Goal: Task Accomplishment & Management: Complete application form

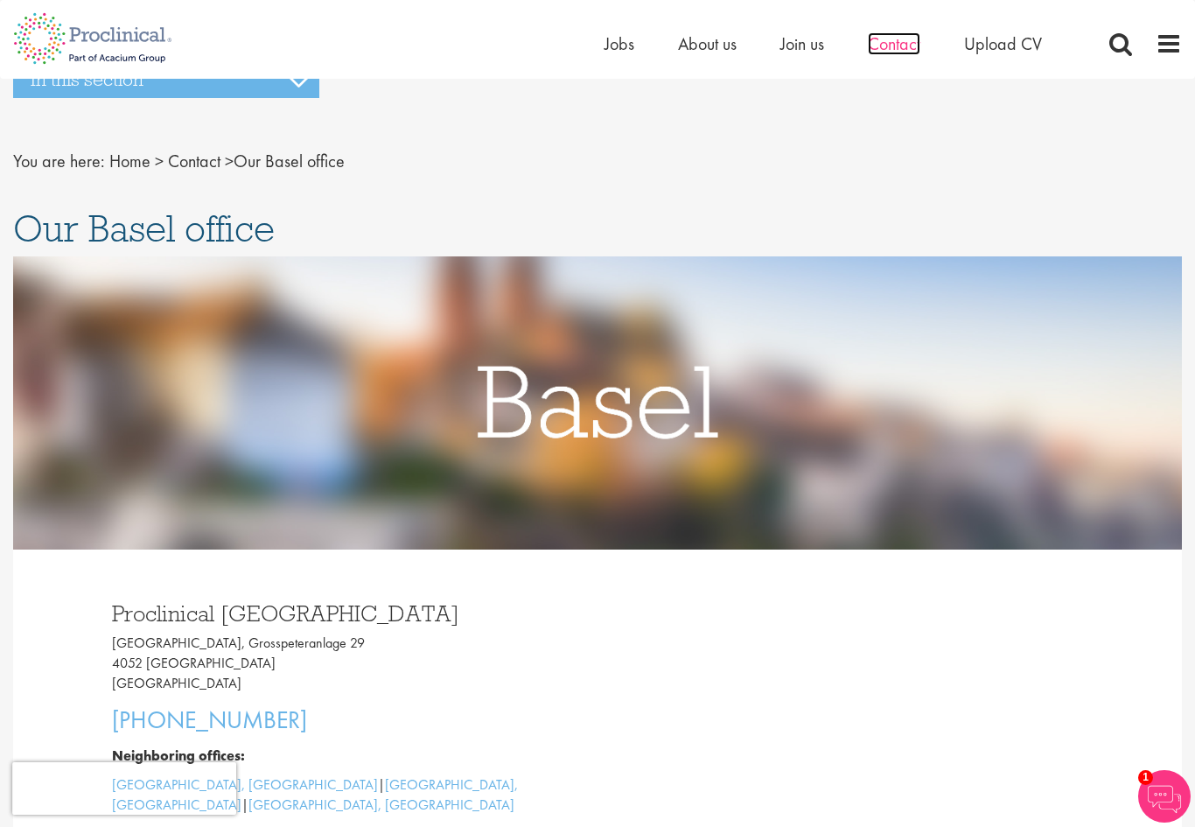
click at [891, 39] on span "Contact" at bounding box center [894, 43] width 52 height 23
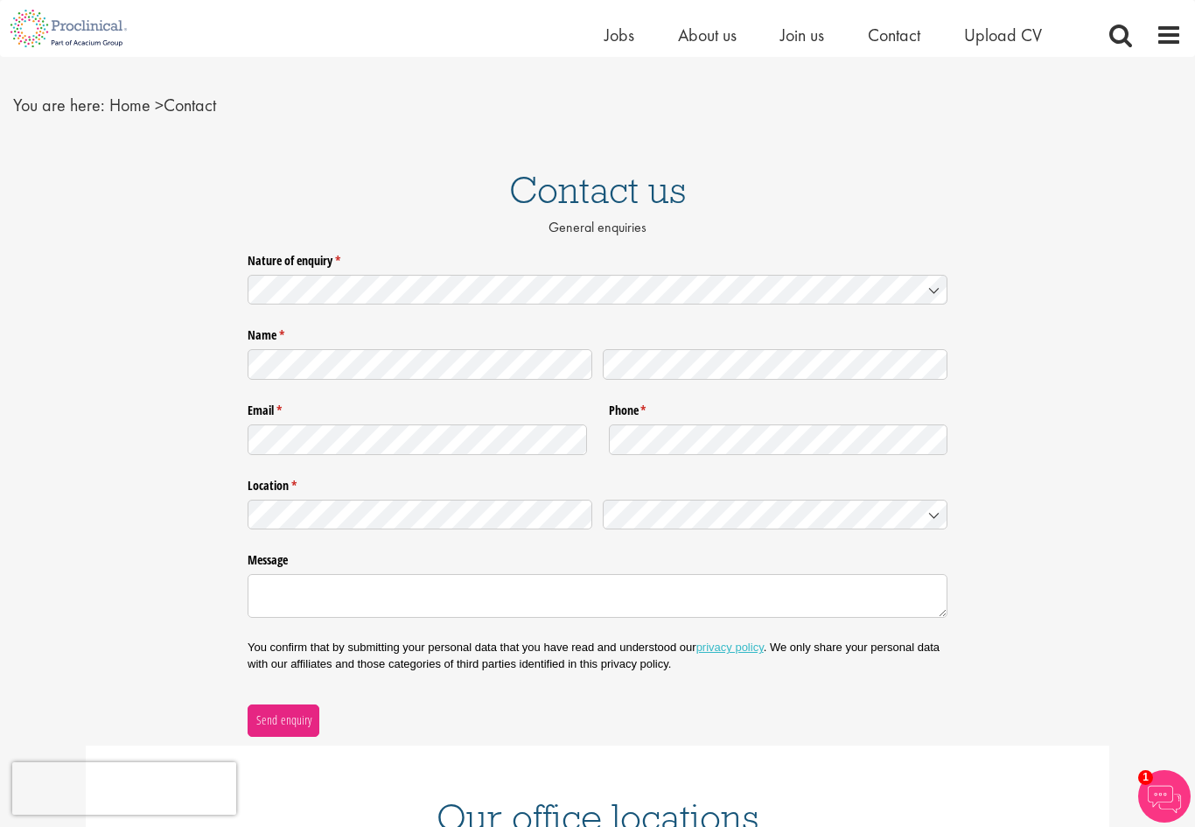
scroll to position [14, 0]
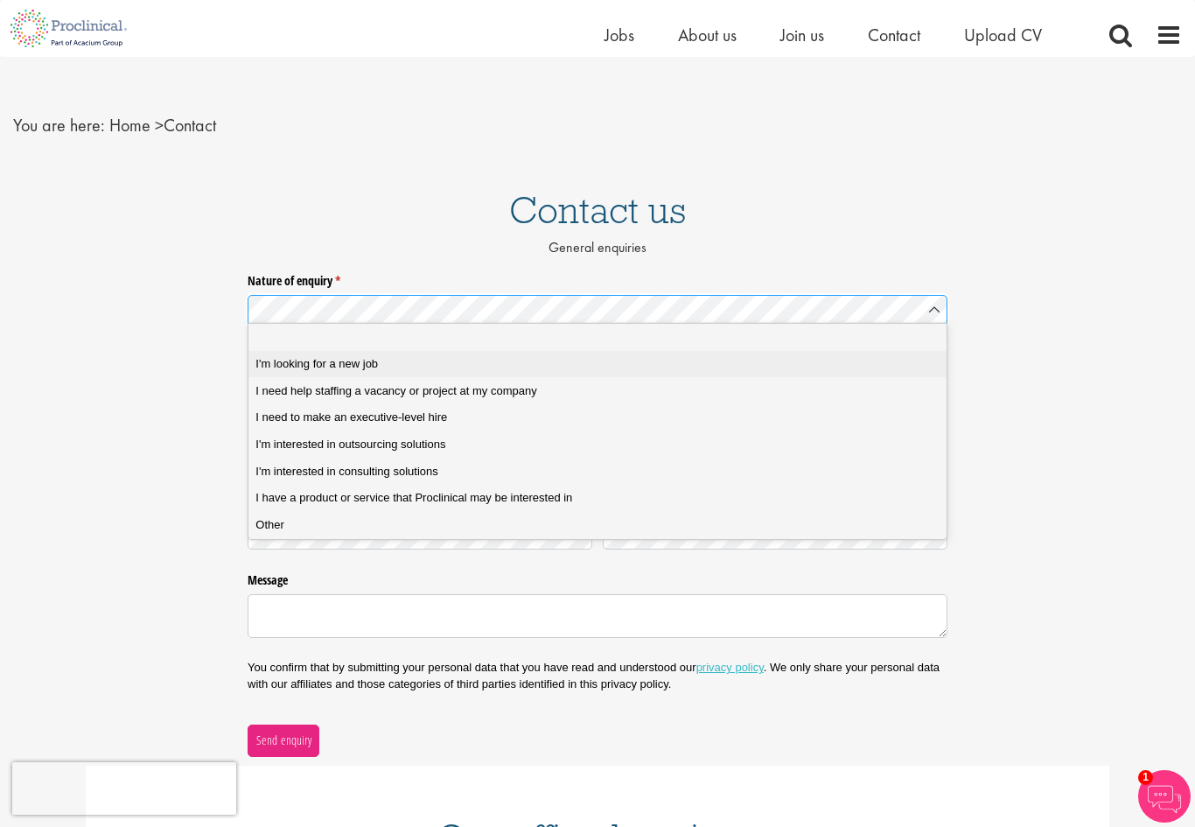
click at [290, 364] on span "I'm looking for a new job" at bounding box center [316, 364] width 122 height 16
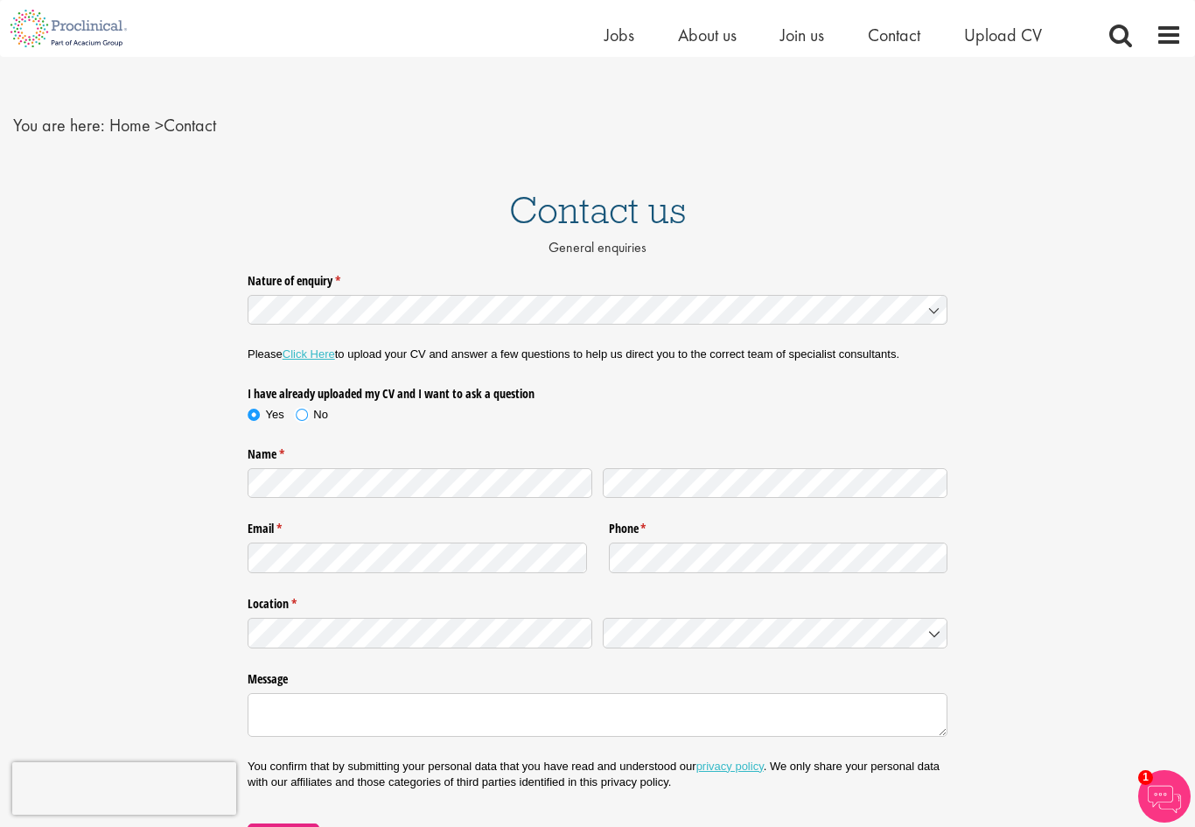
click at [301, 410] on span at bounding box center [301, 414] width 17 height 17
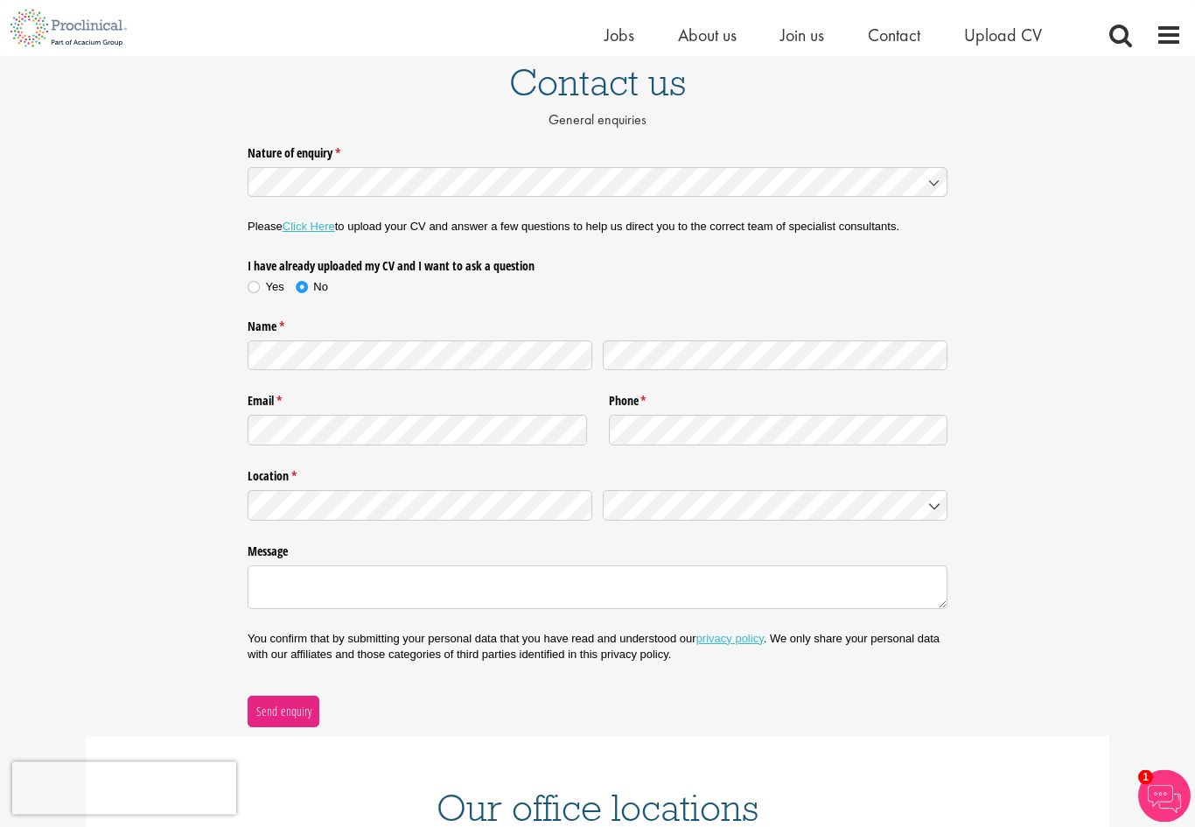
scroll to position [142, 0]
click at [627, 528] on span "Switzerland" at bounding box center [670, 530] width 118 height 17
click at [300, 575] on textarea "Message" at bounding box center [598, 587] width 700 height 44
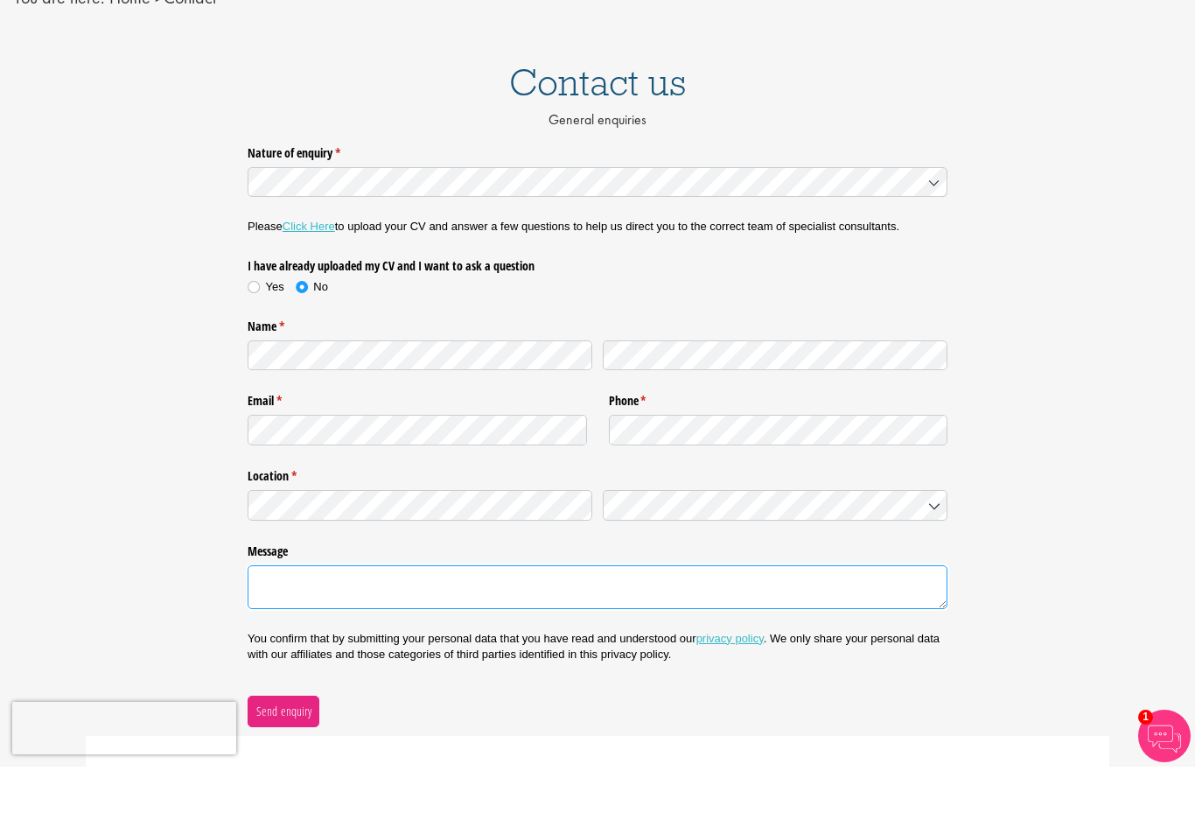
scroll to position [55, 0]
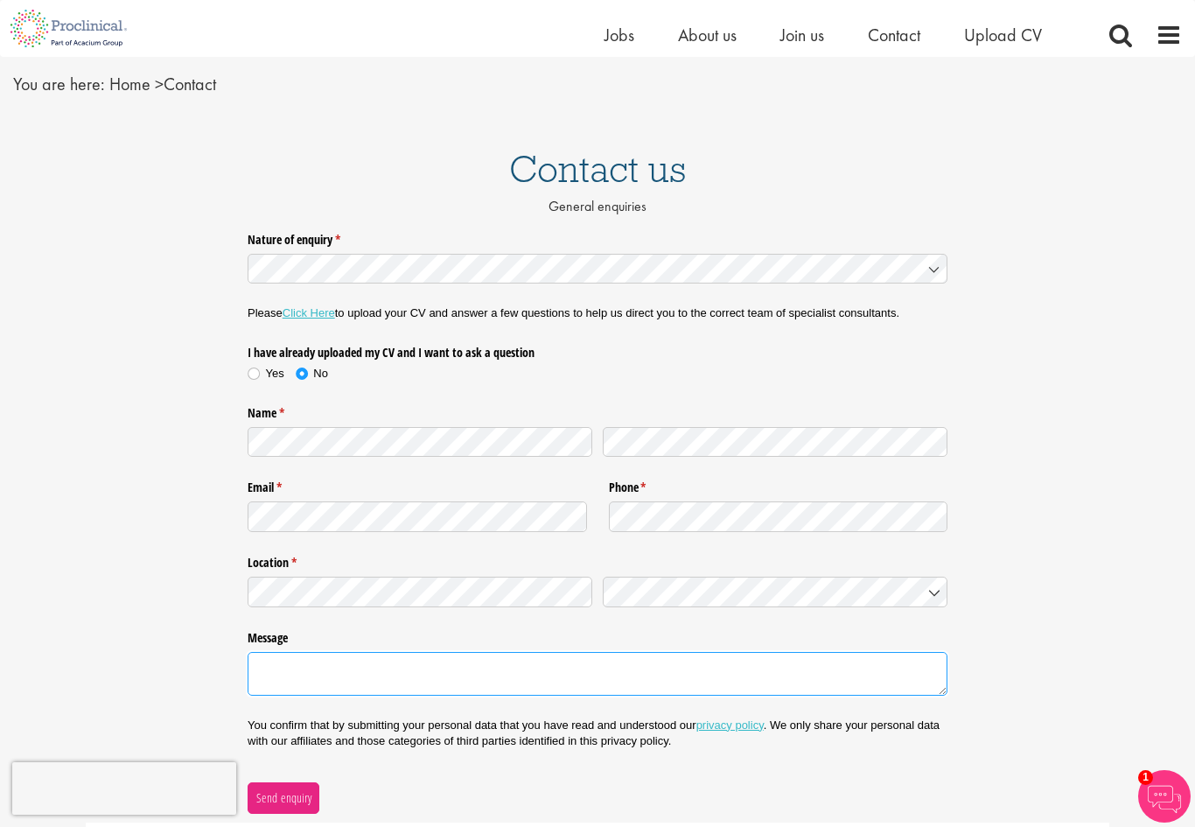
paste textarea "I would like to make my profile available to you for your current and upcoming …"
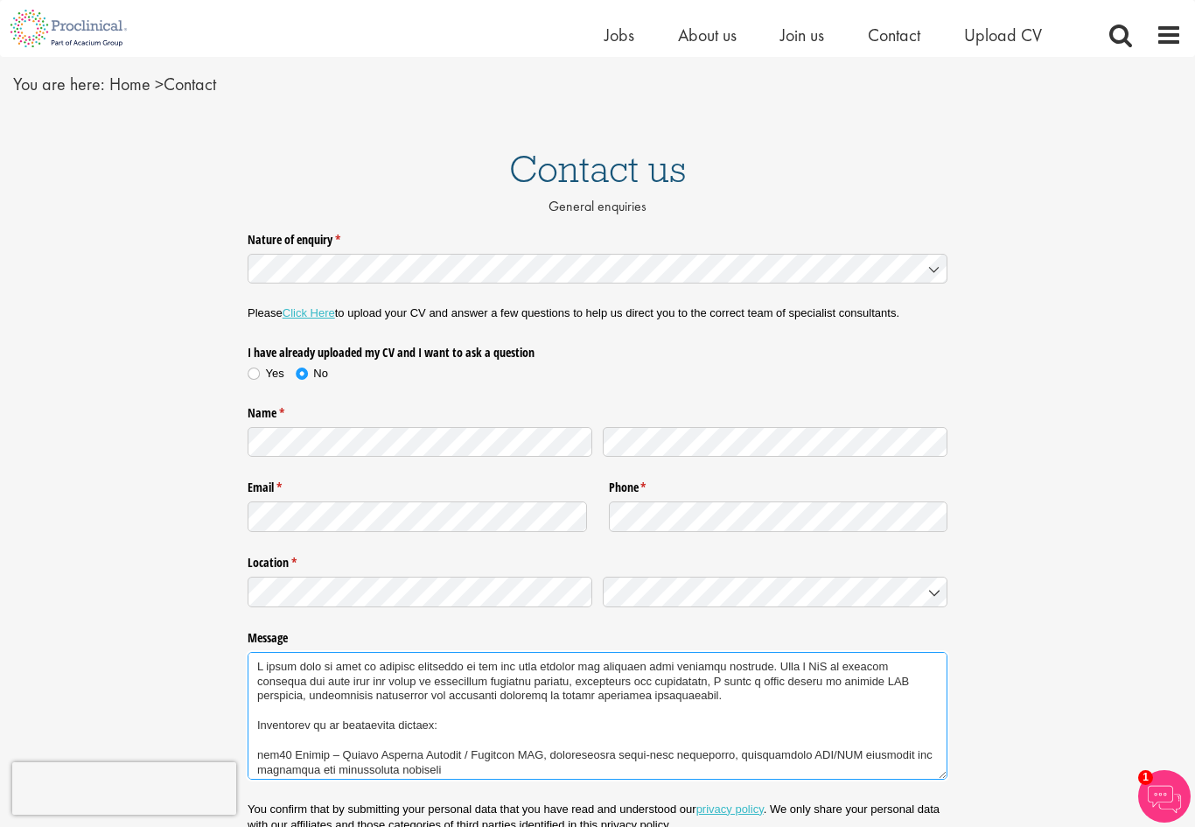
scroll to position [0, 0]
click at [257, 657] on textarea "Message" at bounding box center [598, 716] width 700 height 128
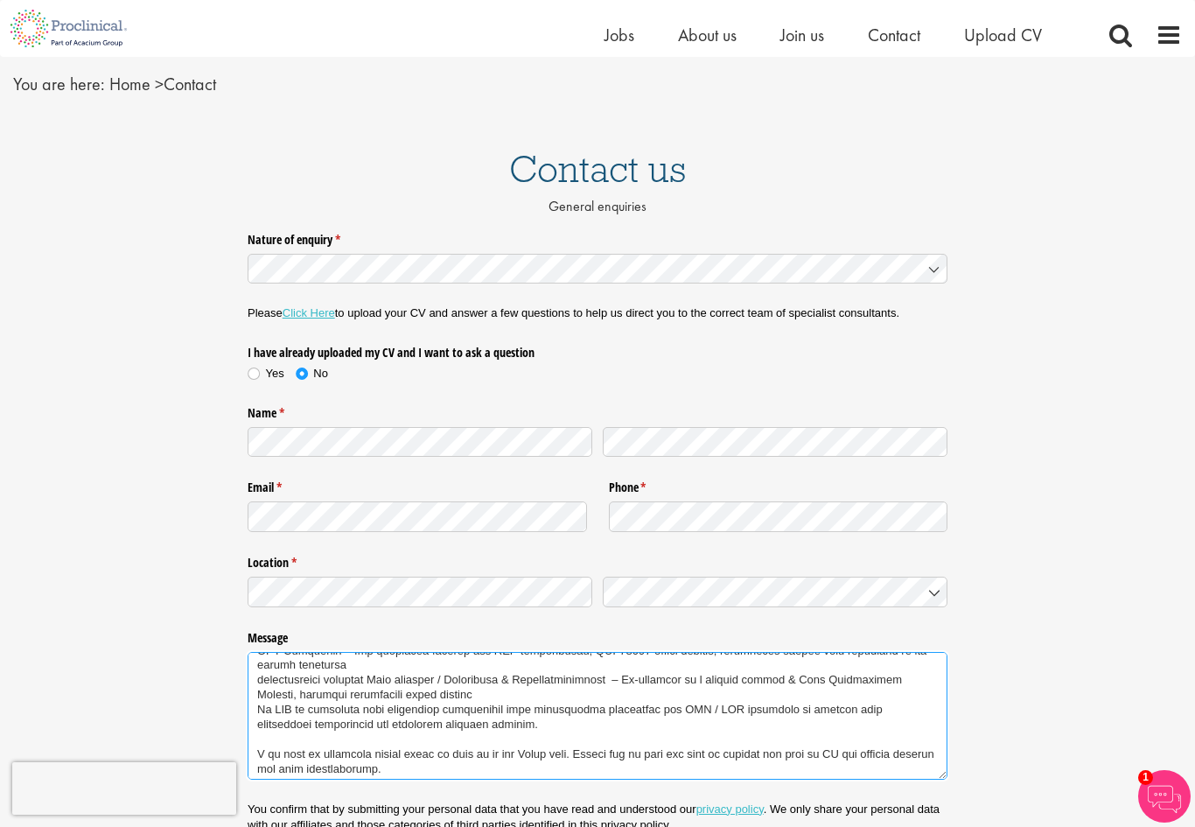
scroll to position [166, 0]
click at [501, 678] on textarea "Message" at bounding box center [598, 716] width 700 height 128
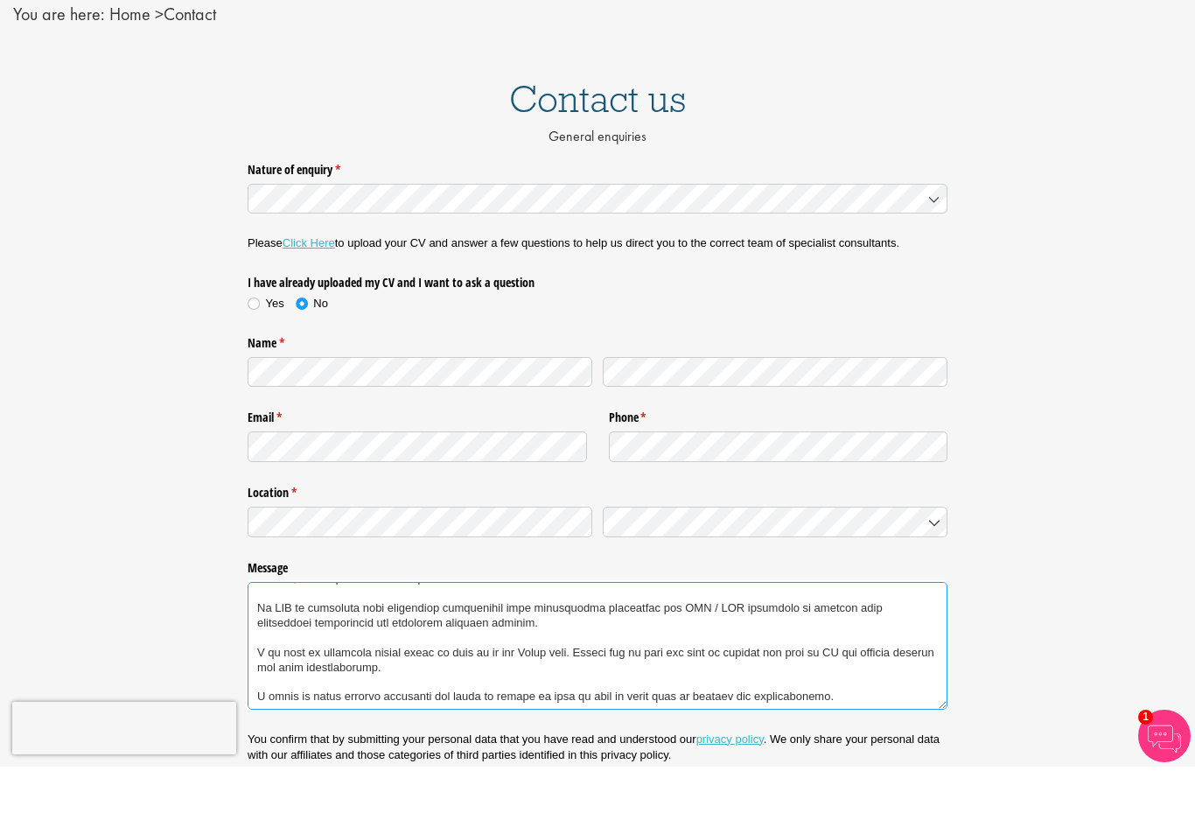
scroll to position [77, 0]
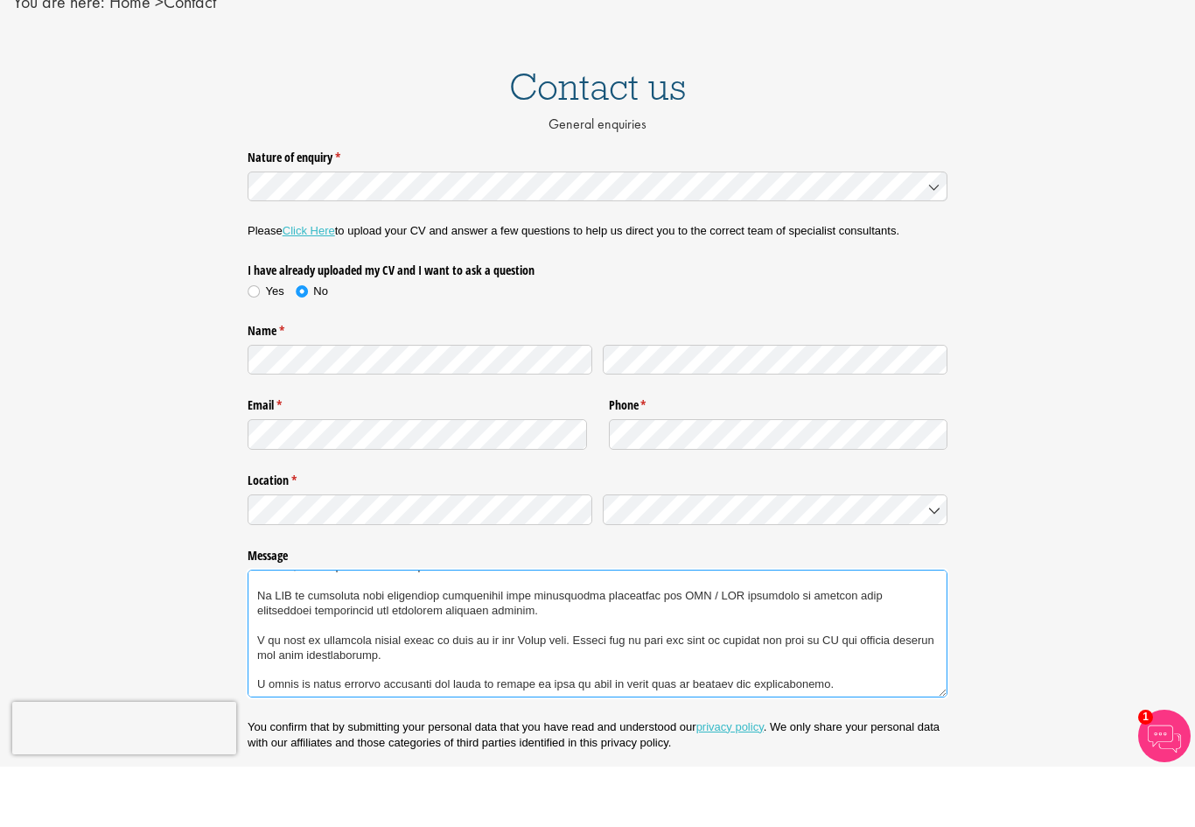
click at [835, 662] on textarea "Message" at bounding box center [598, 694] width 700 height 128
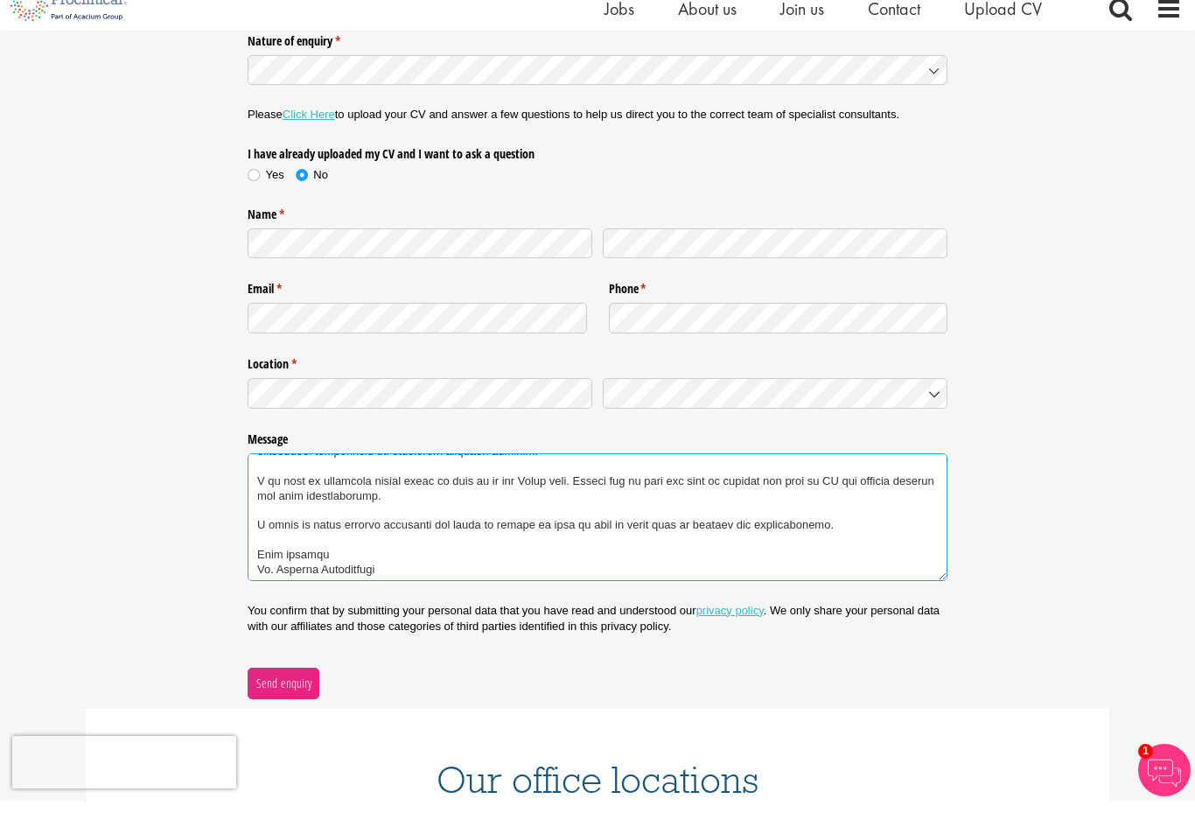
scroll to position [252, 0]
type textarea "Dear Proclinical team, I would like to make my profile available to you for you…"
click at [303, 700] on span "Send enquiry" at bounding box center [283, 709] width 57 height 19
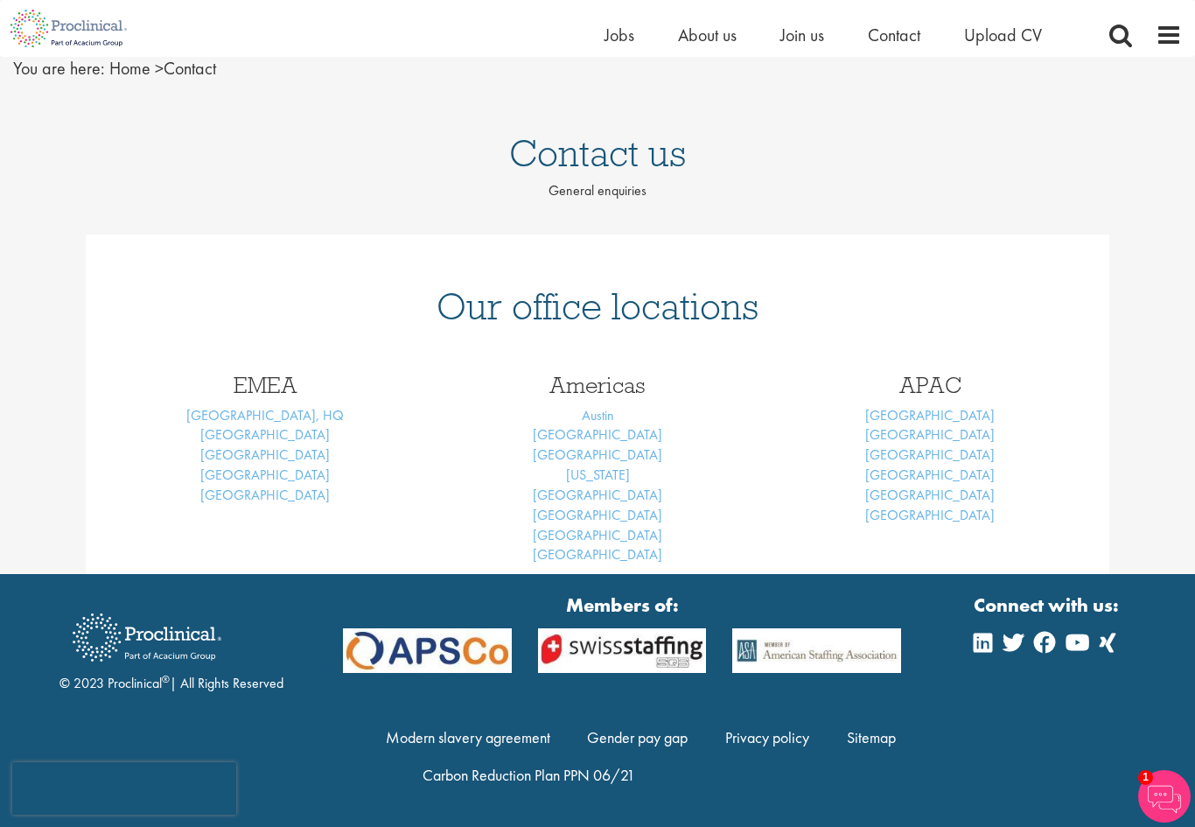
scroll to position [15, 0]
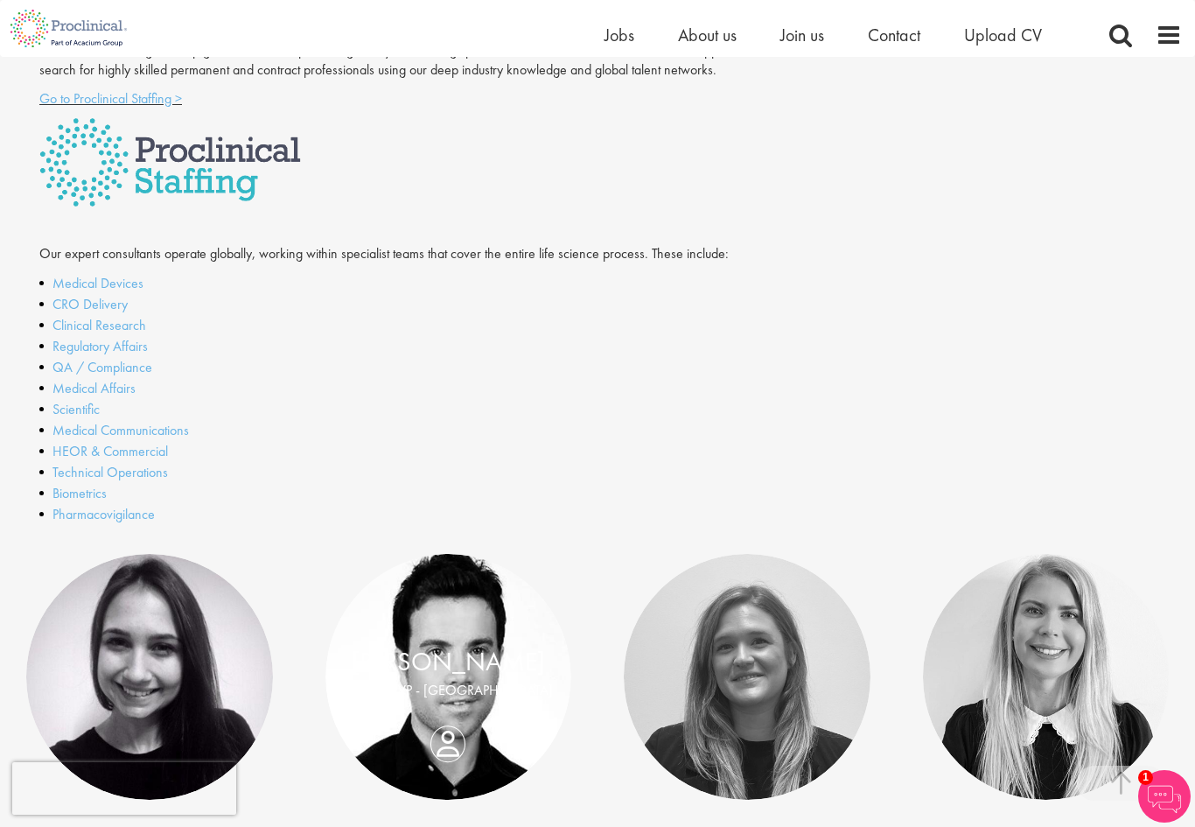
scroll to position [366, 0]
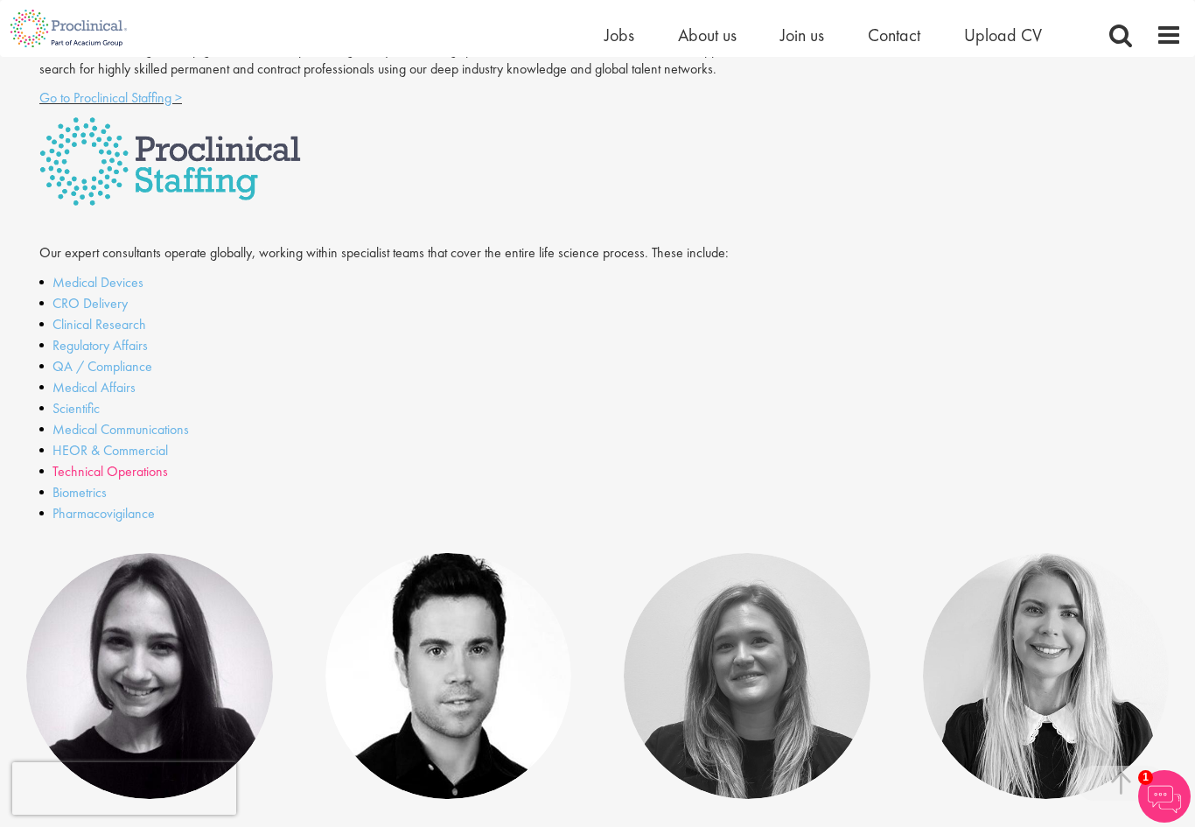
click at [75, 468] on link "Technical Operations" at bounding box center [109, 471] width 115 height 18
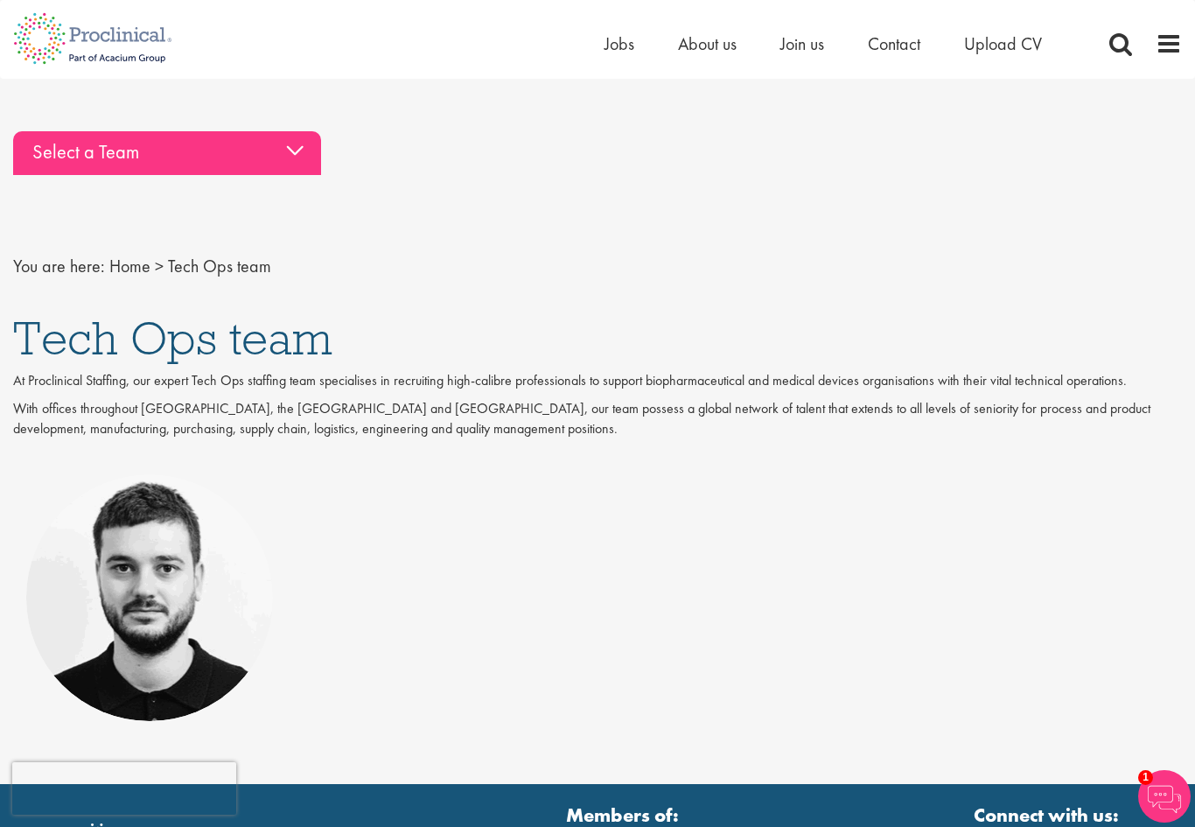
click at [291, 153] on div "Select a Team" at bounding box center [167, 153] width 308 height 44
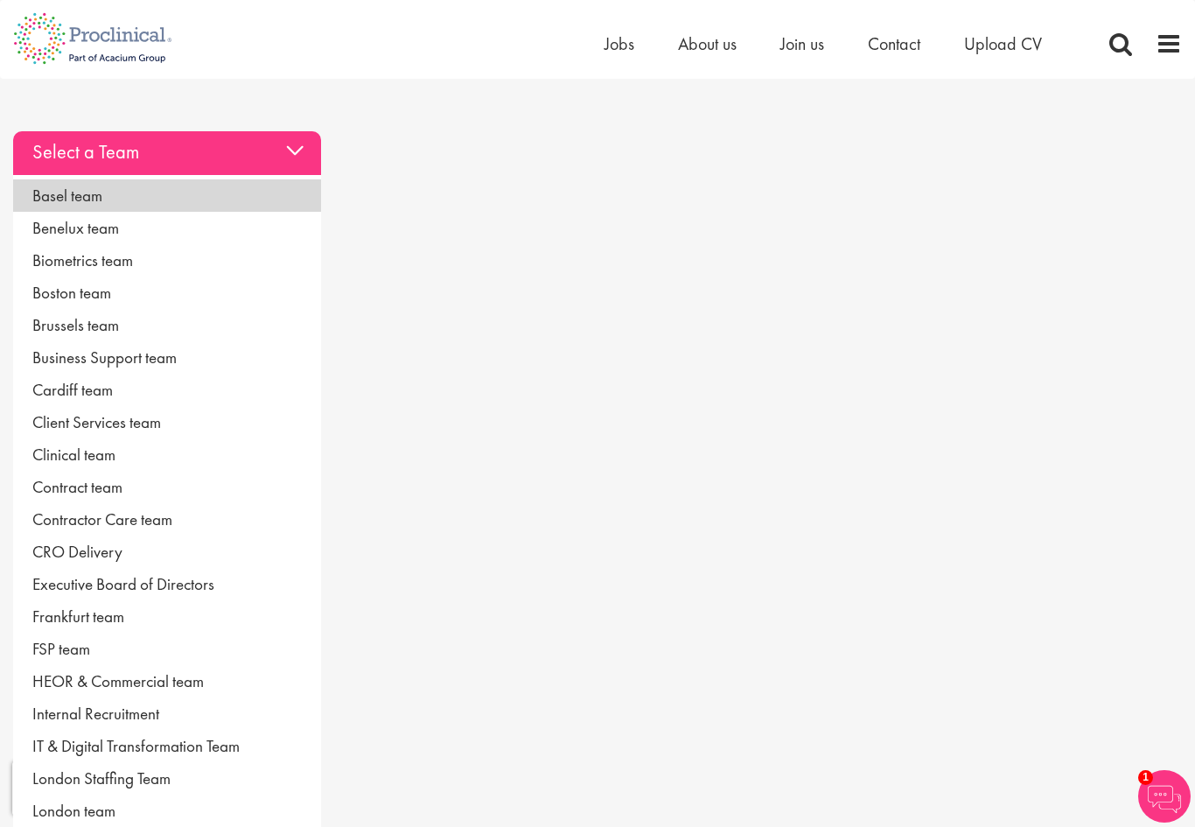
click at [79, 197] on link "Basel team" at bounding box center [167, 195] width 308 height 32
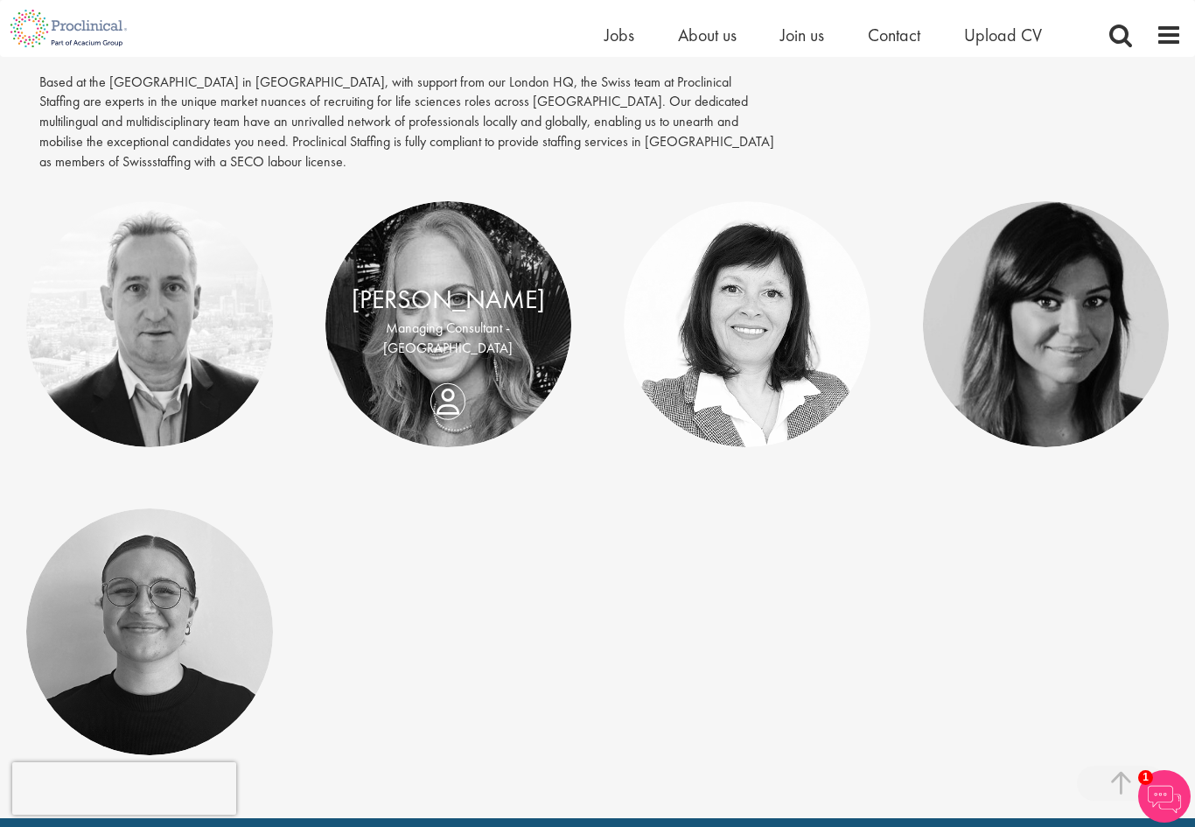
scroll to position [194, 0]
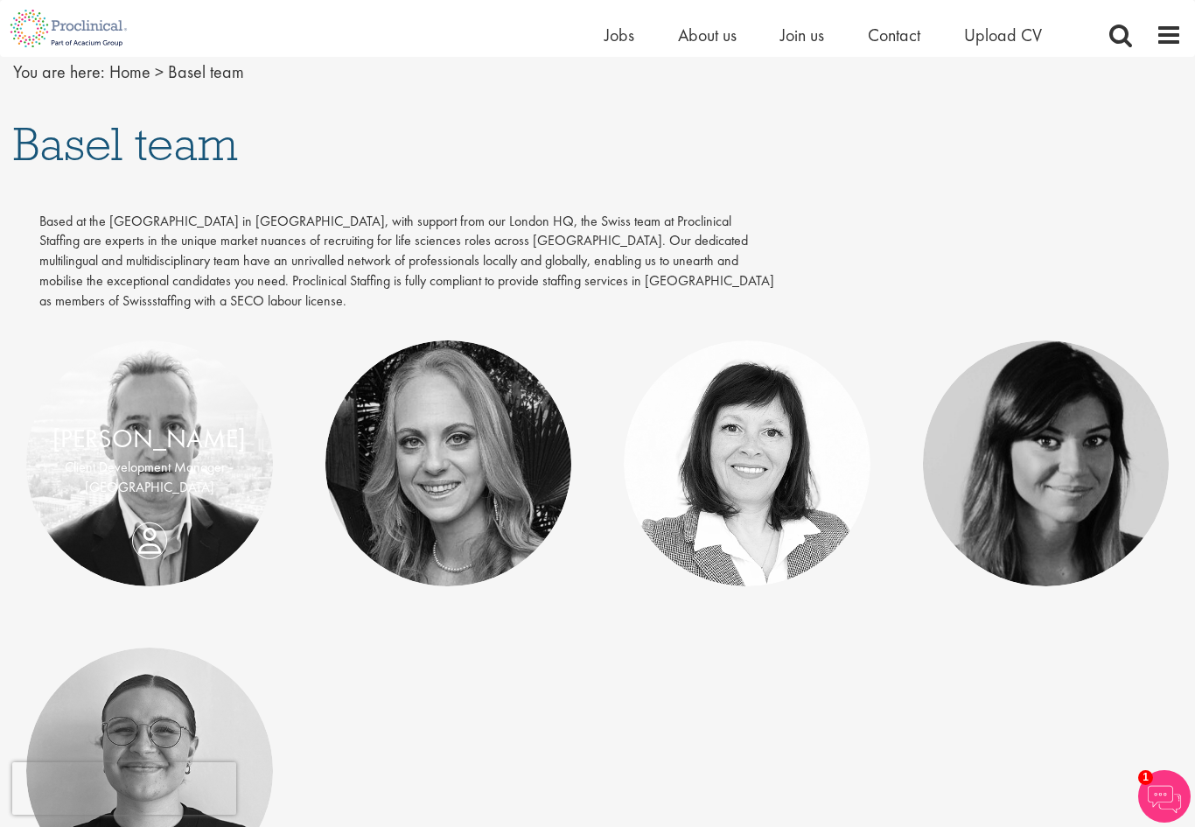
click at [149, 506] on div "Olivier Worch Client Development Manager - Europe" at bounding box center [149, 463] width 247 height 87
click at [163, 506] on div "Olivier Worch Client Development Manager - Europe" at bounding box center [149, 463] width 247 height 87
click at [146, 442] on link "[PERSON_NAME]" at bounding box center [148, 438] width 193 height 33
click at [146, 422] on link "[PERSON_NAME]" at bounding box center [148, 438] width 193 height 33
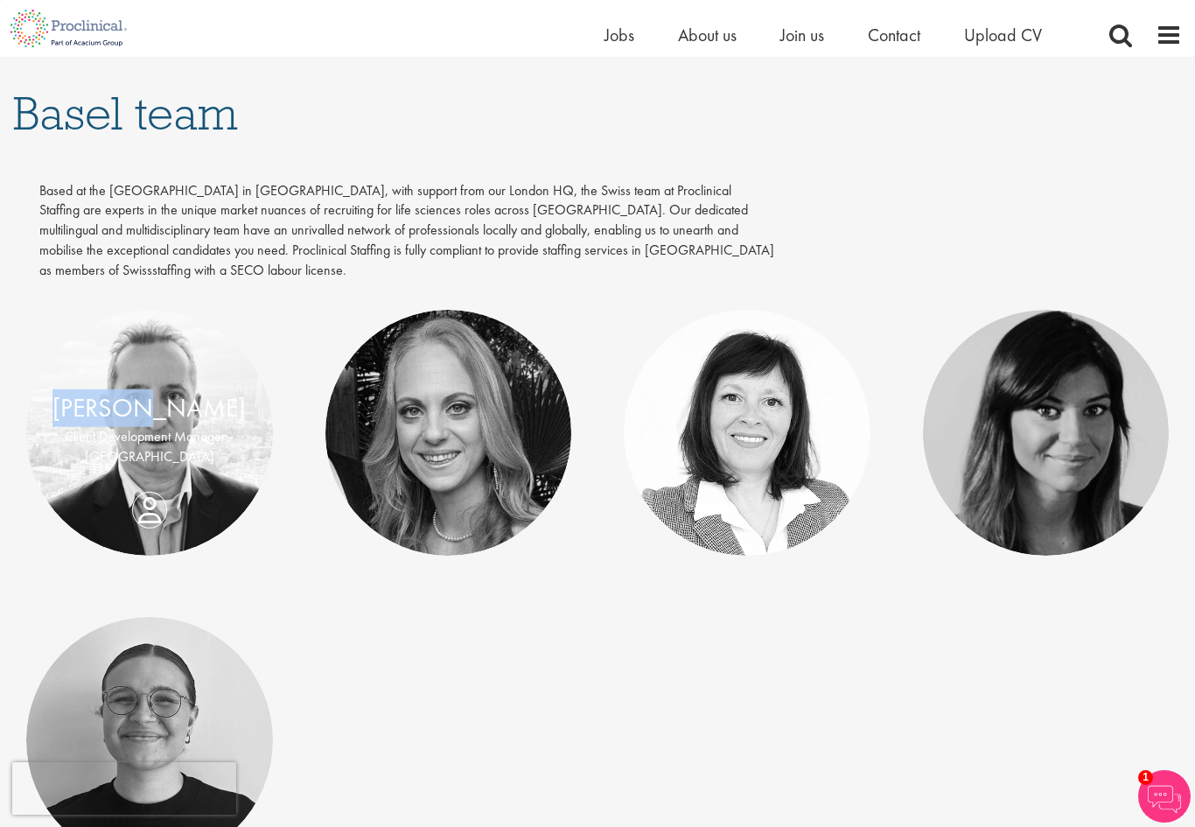
click at [146, 410] on link "[PERSON_NAME]" at bounding box center [148, 407] width 193 height 33
